Goal: Book appointment/travel/reservation

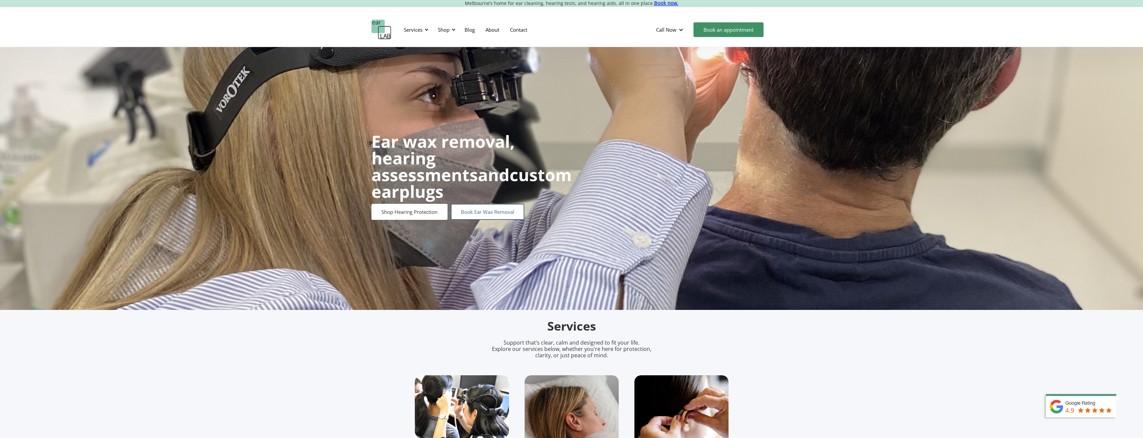
click at [485, 206] on link "Book Ear Wax Removal" at bounding box center [487, 212] width 73 height 16
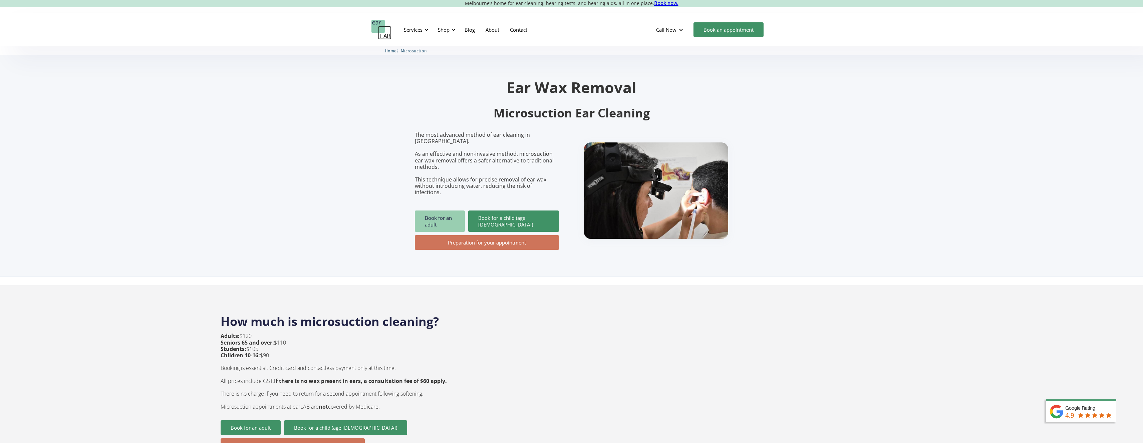
click at [434, 211] on link "Book for an adult" at bounding box center [440, 221] width 50 height 21
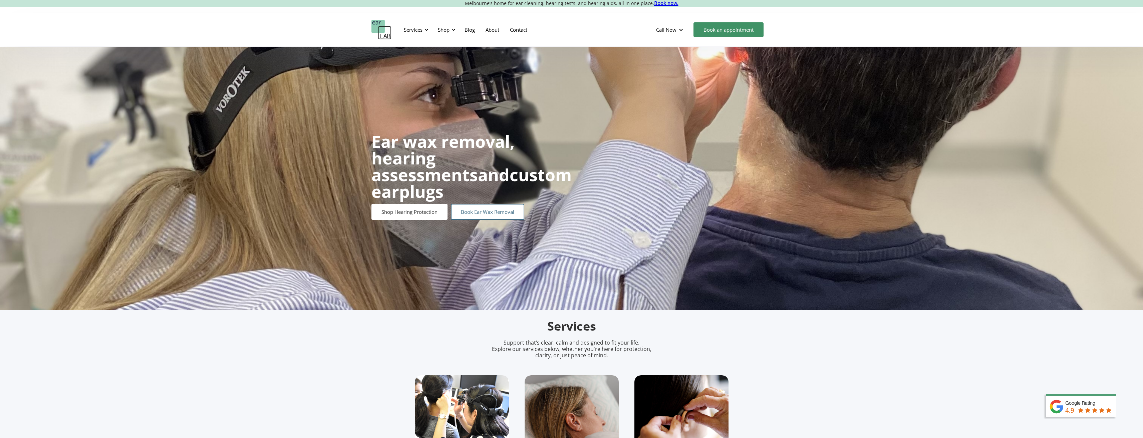
click at [496, 204] on link "Book Ear Wax Removal" at bounding box center [487, 212] width 73 height 16
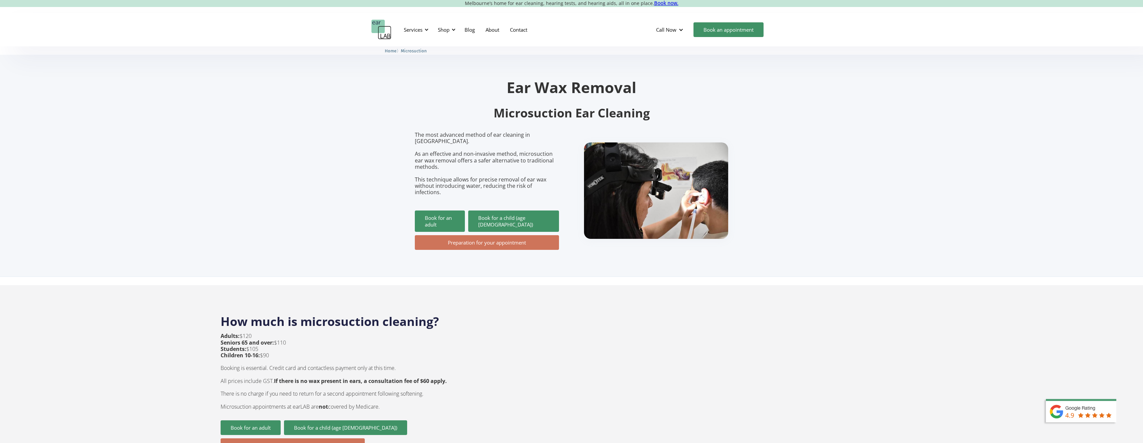
click at [491, 235] on link "Preparation for your appointment" at bounding box center [487, 242] width 144 height 15
click at [446, 211] on link "Book for an adult" at bounding box center [440, 221] width 50 height 21
